Goal: Find specific page/section: Find specific page/section

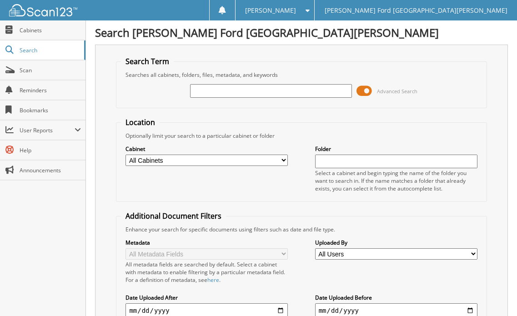
click at [210, 94] on input "text" at bounding box center [271, 91] width 162 height 14
type input "2250131"
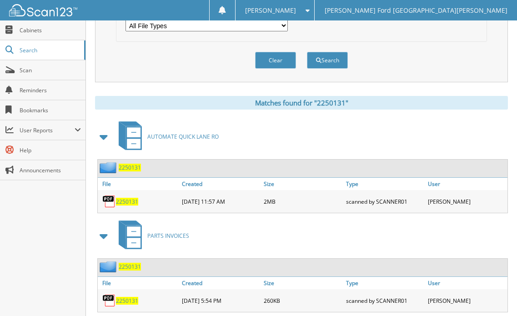
scroll to position [342, 0]
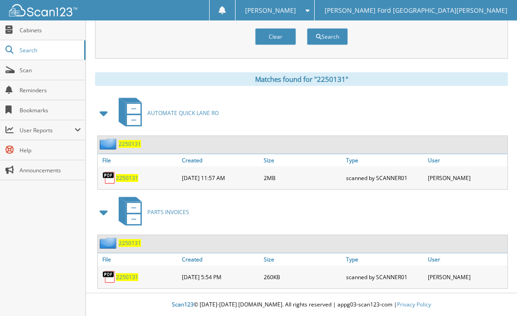
click at [127, 279] on span "2250131" at bounding box center [127, 277] width 22 height 8
click at [132, 180] on span "2250131" at bounding box center [127, 178] width 22 height 8
click at [129, 179] on span "2250131" at bounding box center [127, 178] width 22 height 8
